Goal: Answer question/provide support

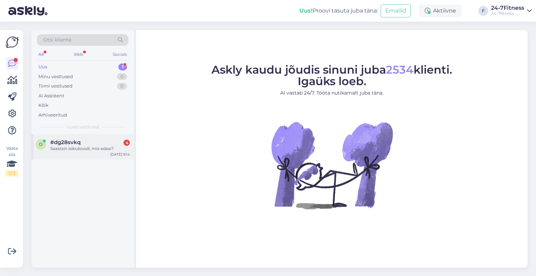
click at [74, 151] on div "Saastsin isikukoodi, mis edasi?" at bounding box center [90, 149] width 80 height 6
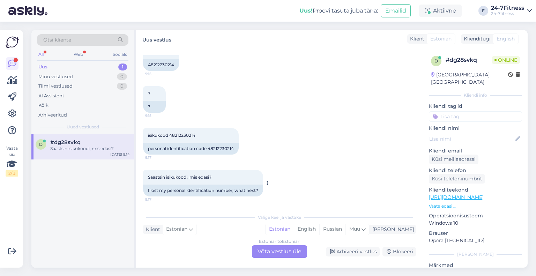
scroll to position [194, 0]
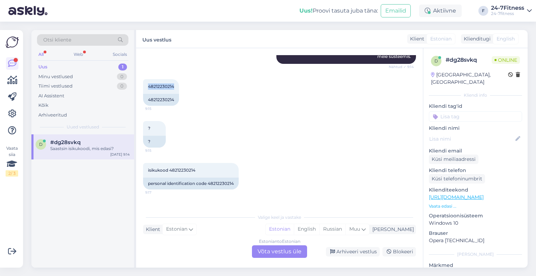
drag, startPoint x: 175, startPoint y: 85, endPoint x: 142, endPoint y: 87, distance: 32.5
click at [142, 87] on div "Vestlus algas [DATE] Ei saa parooli taastada 9:14 Unable to recover password AI…" at bounding box center [279, 158] width 287 height 220
copy span "48212230214"
click at [274, 255] on div "Estonian to Estonian Võta vestlus üle" at bounding box center [279, 251] width 55 height 13
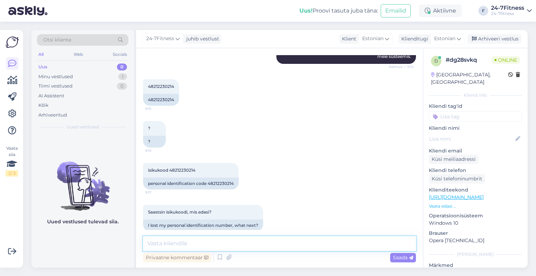
click at [226, 240] on textarea at bounding box center [279, 243] width 273 height 15
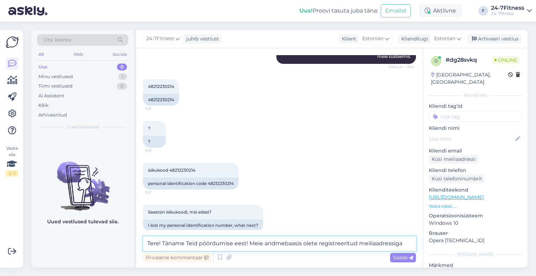
paste textarea "[EMAIL_ADDRESS][DOMAIN_NAME]"
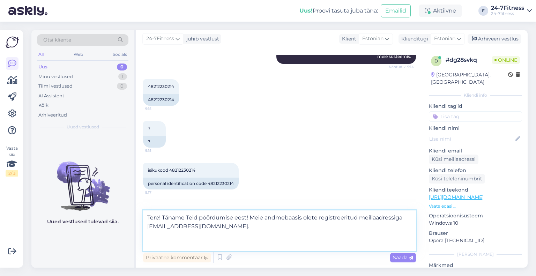
paste textarea "Kui unustasite parooli, siis [PERSON_NAME] meie kodulehele [URL][DOMAIN_NAME] j…"
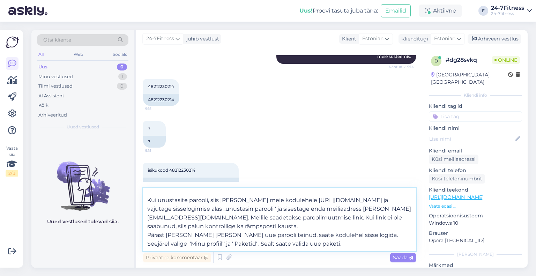
scroll to position [0, 0]
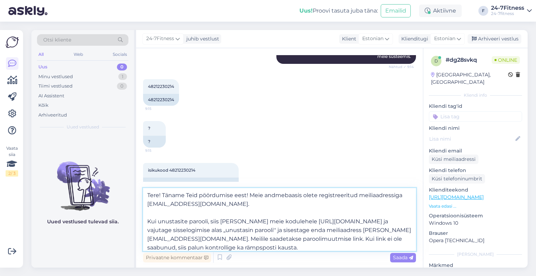
drag, startPoint x: 392, startPoint y: 223, endPoint x: 241, endPoint y: 222, distance: 151.1
click at [241, 222] on textarea "Tere! Täname Teid pöördumise eest! Meie andmebaasis olete registreeritud meilia…" at bounding box center [279, 219] width 273 height 63
drag, startPoint x: 217, startPoint y: 203, endPoint x: 149, endPoint y: 205, distance: 68.1
click at [149, 205] on textarea "Tere! Täname Teid pöördumise eest! Meie andmebaasis olete registreeritud meilia…" at bounding box center [279, 219] width 273 height 63
drag, startPoint x: 262, startPoint y: 230, endPoint x: 207, endPoint y: 230, distance: 55.5
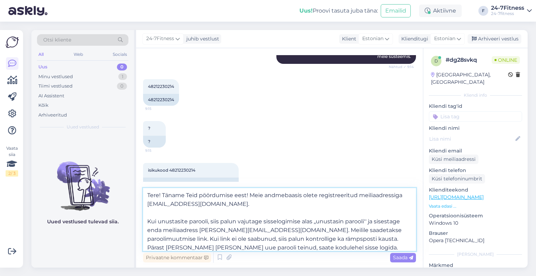
click at [207, 230] on textarea "Tere! Täname Teid pöördumise eest! Meie andmebaasis olete registreeritud meilia…" at bounding box center [279, 219] width 273 height 63
paste textarea "[EMAIL_ADDRESS][DOMAIN_NAME]"
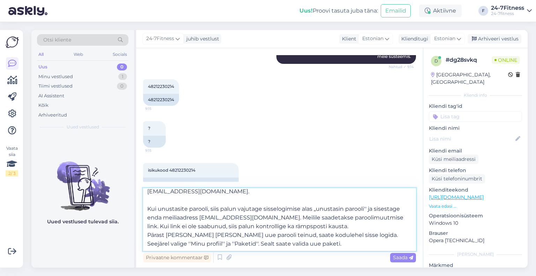
scroll to position [21, 0]
click at [342, 218] on textarea "Tere! Täname Teid pöördumise eest! Meie andmebaasis olete registreeritud meilia…" at bounding box center [279, 219] width 273 height 63
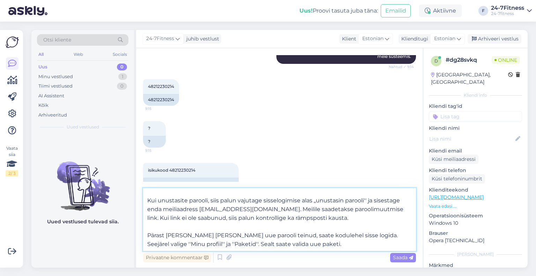
scroll to position [30, 0]
drag, startPoint x: 319, startPoint y: 235, endPoint x: 142, endPoint y: 221, distance: 177.5
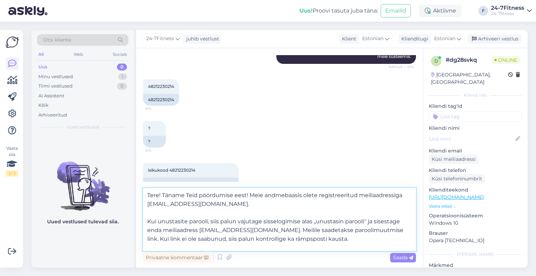
click at [162, 243] on textarea "Tere! Täname Teid pöördumise eest! Meie andmebaasis olete registreeritud meilia…" at bounding box center [279, 219] width 273 height 63
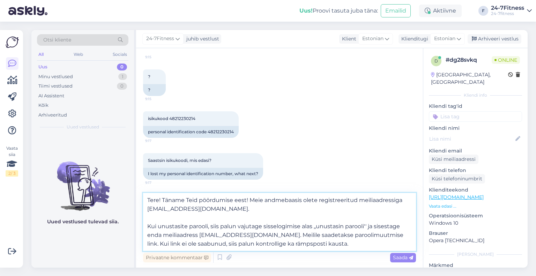
scroll to position [246, 0]
type textarea "Tere! Täname Teid pöördumise eest! Meie andmebaasis olete registreeritud meilia…"
drag, startPoint x: 198, startPoint y: 117, endPoint x: 169, endPoint y: 118, distance: 28.6
click at [169, 118] on div "isikukood 48212230214 9:17" at bounding box center [191, 118] width 96 height 15
copy span "48212230214"
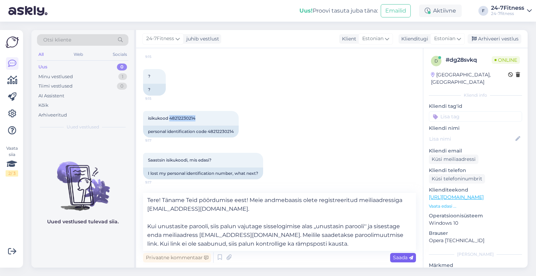
click at [399, 261] on div "Saada" at bounding box center [403, 257] width 26 height 9
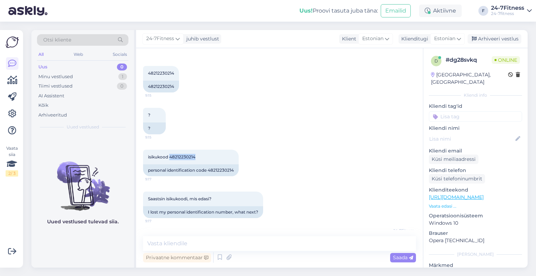
scroll to position [277, 0]
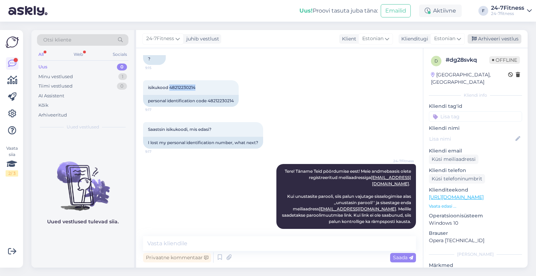
click at [495, 39] on div "Arhiveeri vestlus" at bounding box center [495, 38] width 54 height 9
